Goal: Transaction & Acquisition: Purchase product/service

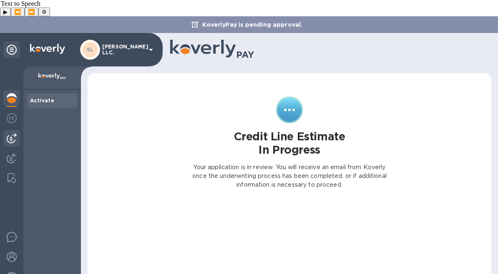
click at [16, 133] on img at bounding box center [12, 138] width 10 height 10
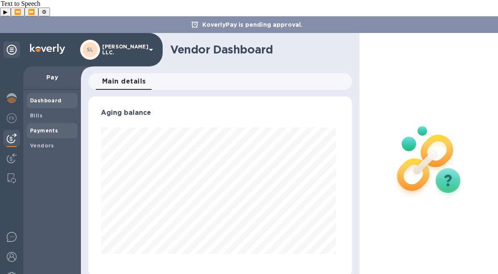
click at [51, 127] on b "Payments" at bounding box center [44, 130] width 28 height 6
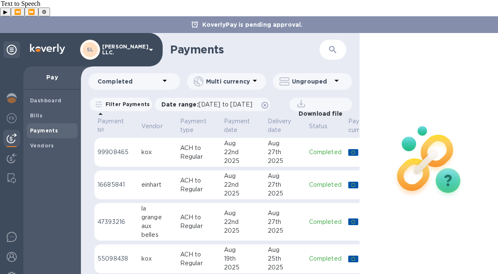
click at [13, 130] on div at bounding box center [11, 138] width 17 height 17
click at [47, 111] on span "Bills" at bounding box center [52, 115] width 44 height 8
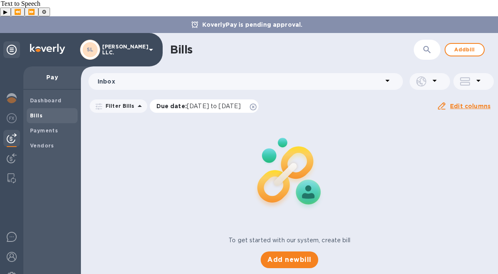
click at [257, 104] on icon at bounding box center [253, 107] width 7 height 7
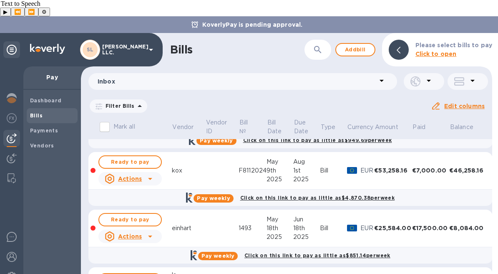
scroll to position [102, 0]
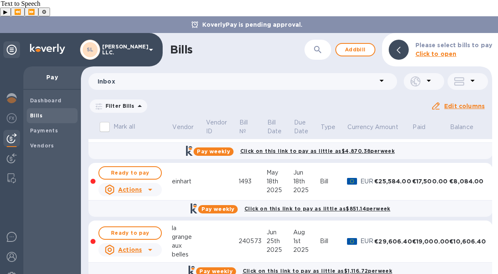
click at [198, 232] on div "grange" at bounding box center [188, 236] width 33 height 9
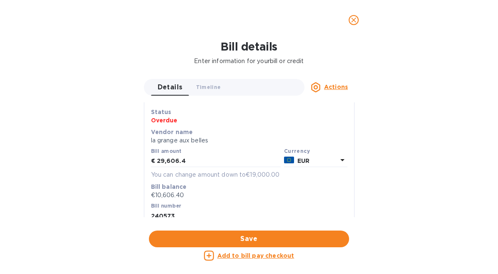
scroll to position [0, 0]
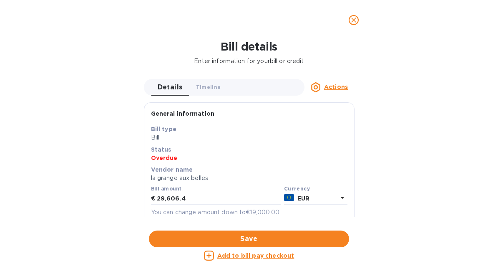
click at [353, 25] on span "close" at bounding box center [354, 20] width 10 height 10
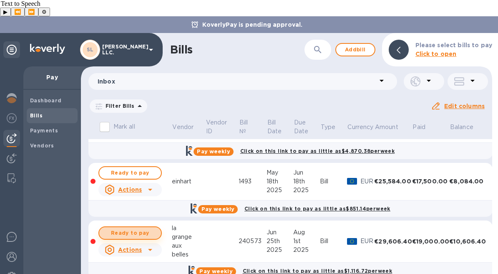
click at [144, 228] on span "Ready to pay" at bounding box center [130, 233] width 48 height 10
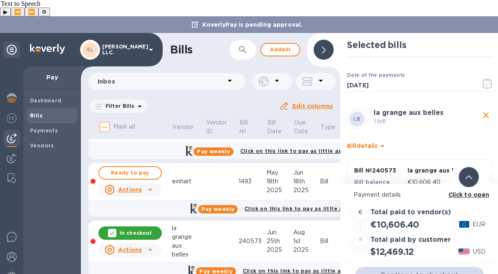
scroll to position [31, 0]
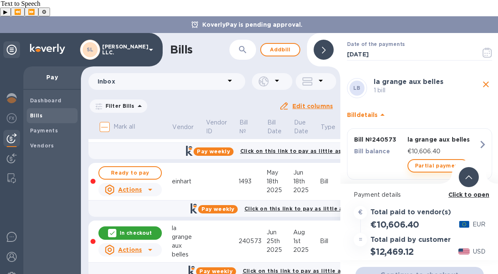
click at [431, 161] on span "Partial payment" at bounding box center [438, 166] width 46 height 10
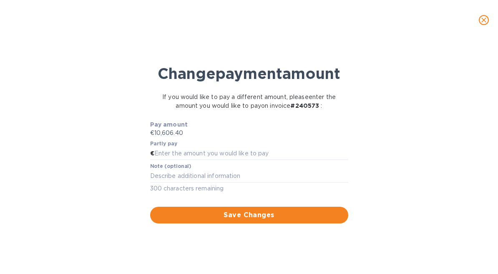
click at [213, 160] on div "Partly pay €" at bounding box center [249, 150] width 198 height 19
click at [213, 160] on input "text" at bounding box center [251, 153] width 194 height 13
type input "2,500"
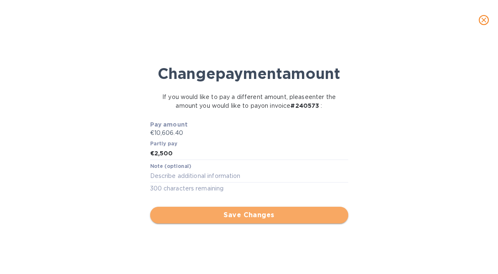
click at [222, 223] on button "Save Changes" at bounding box center [249, 215] width 198 height 17
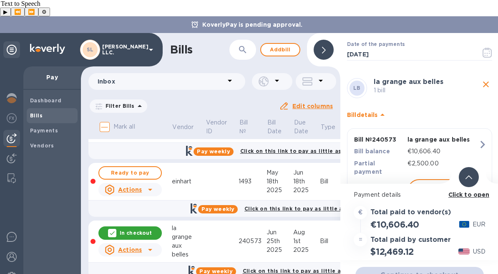
scroll to position [42, 0]
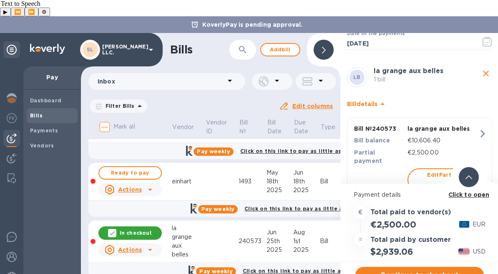
click at [404, 270] on span "Continue to checkout" at bounding box center [419, 275] width 115 height 10
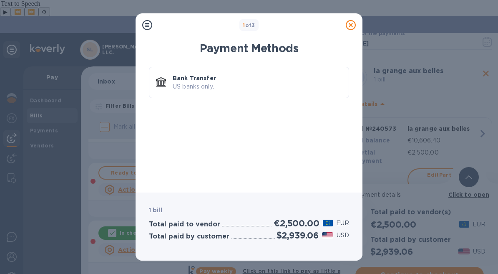
click at [352, 25] on icon at bounding box center [351, 25] width 10 height 10
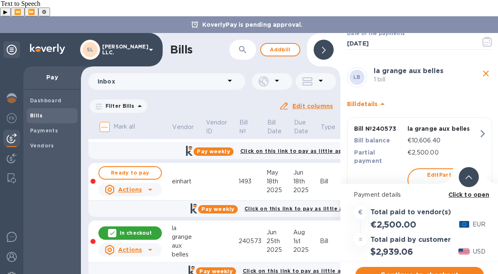
click at [459, 191] on b "Click to open" at bounding box center [469, 194] width 41 height 7
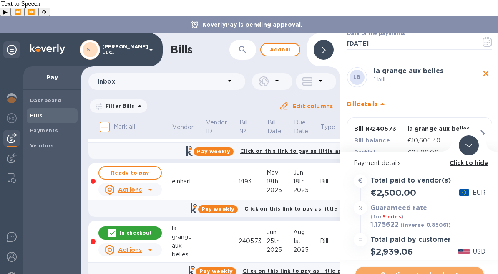
click at [432, 270] on span "Continue to checkout" at bounding box center [419, 275] width 115 height 10
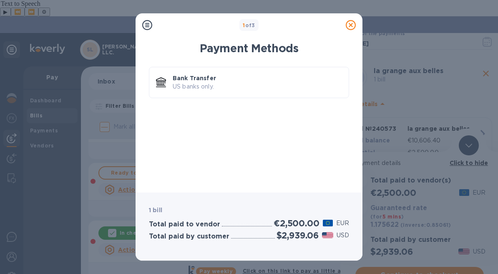
click at [264, 56] on div "Payment Methods" at bounding box center [249, 50] width 200 height 17
click at [263, 84] on p "US banks only." at bounding box center [257, 86] width 169 height 9
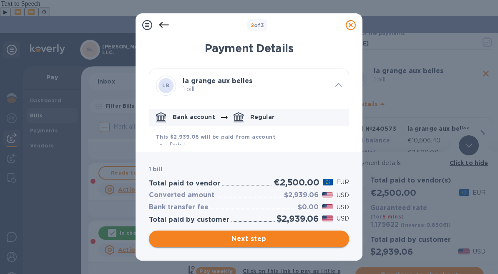
click at [293, 244] on button "Next step" at bounding box center [249, 238] width 200 height 17
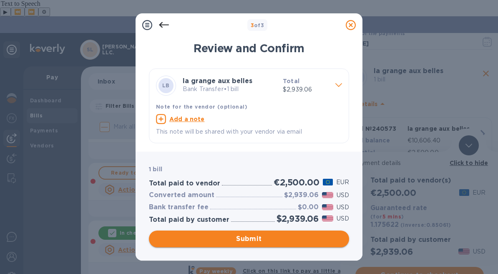
click at [285, 237] on span "Submit" at bounding box center [249, 239] width 187 height 10
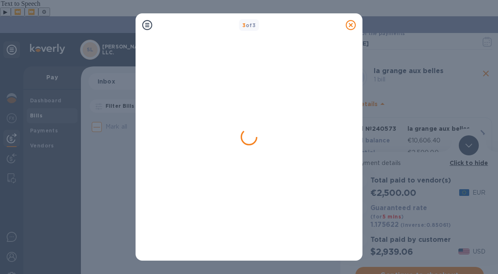
scroll to position [0, 0]
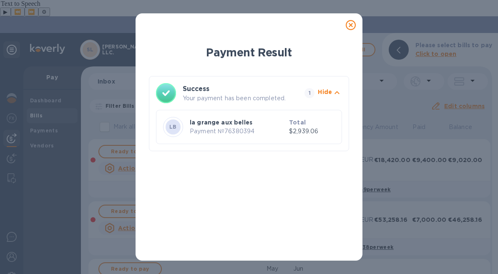
click at [362, 28] on div at bounding box center [350, 24] width 23 height 23
click at [354, 26] on icon at bounding box center [351, 25] width 10 height 10
